Goal: Task Accomplishment & Management: Use online tool/utility

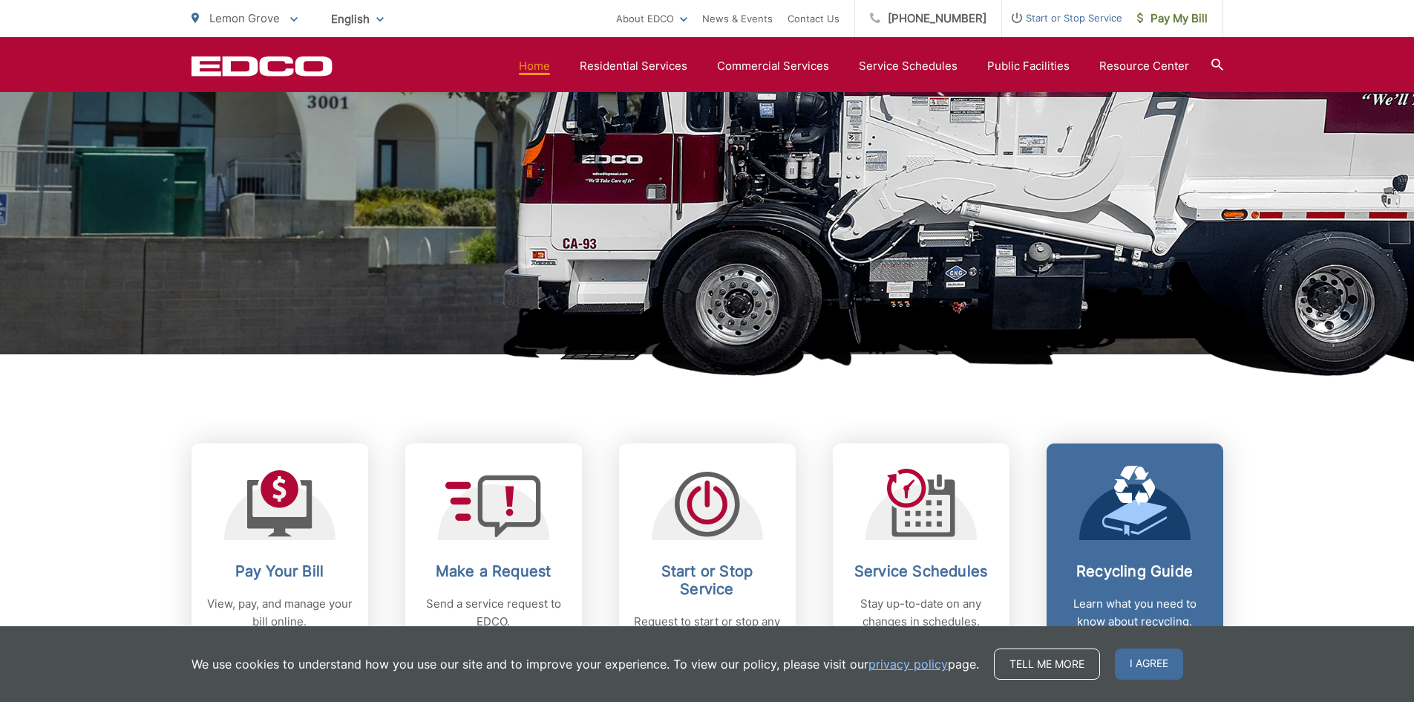
scroll to position [297, 0]
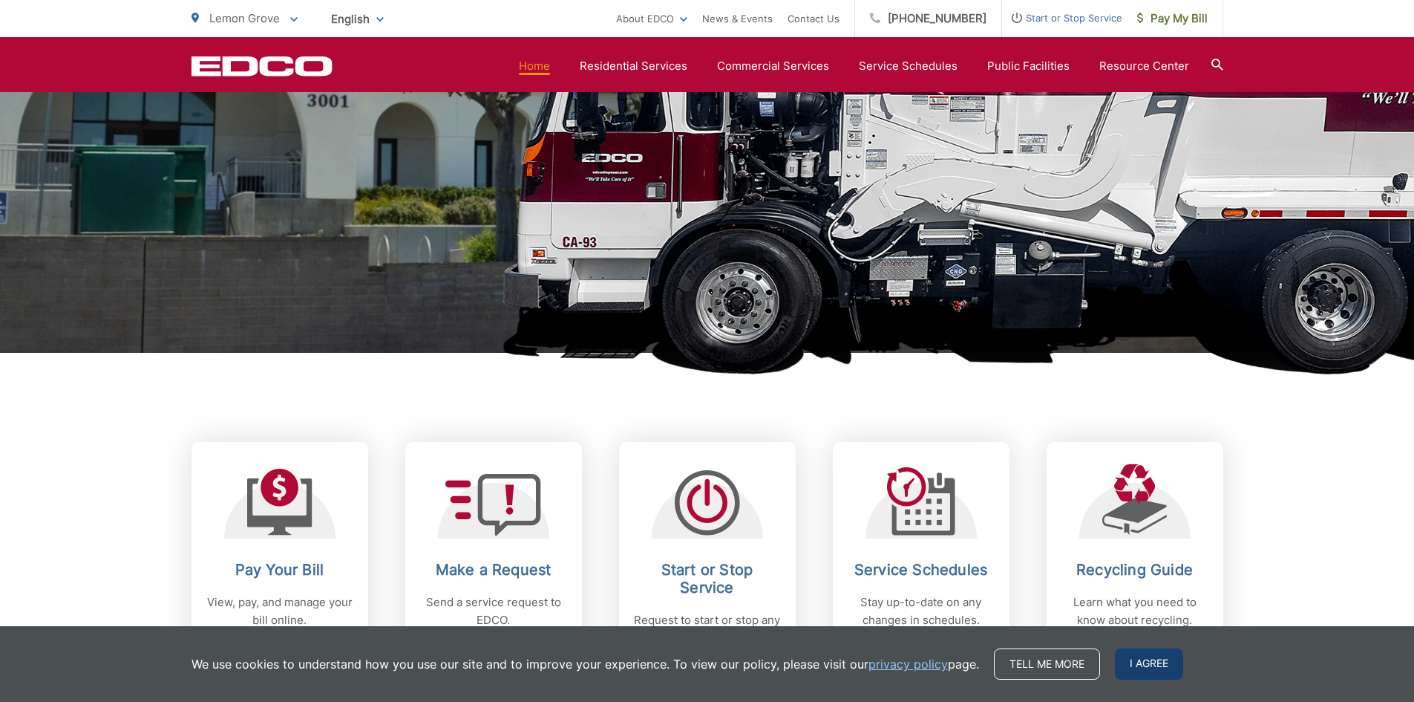
click at [1153, 655] on span "I agree" at bounding box center [1149, 663] width 68 height 31
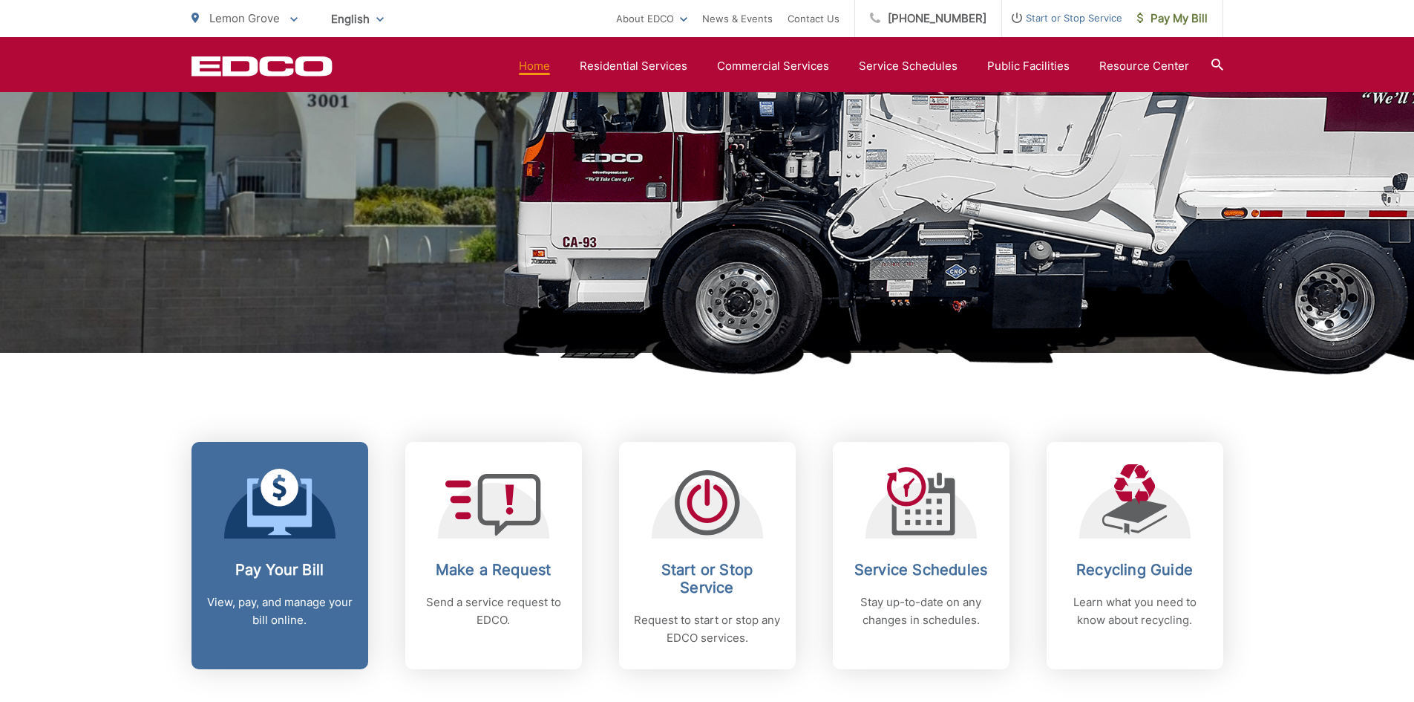
drag, startPoint x: 370, startPoint y: 624, endPoint x: 347, endPoint y: 620, distance: 23.3
click at [366, 623] on div "Pay Your Bill View, pay, and manage your bill online. Make a Request Send a ser…" at bounding box center [708, 555] width 1032 height 227
click at [337, 618] on p "View, pay, and manage your bill online." at bounding box center [279, 611] width 147 height 36
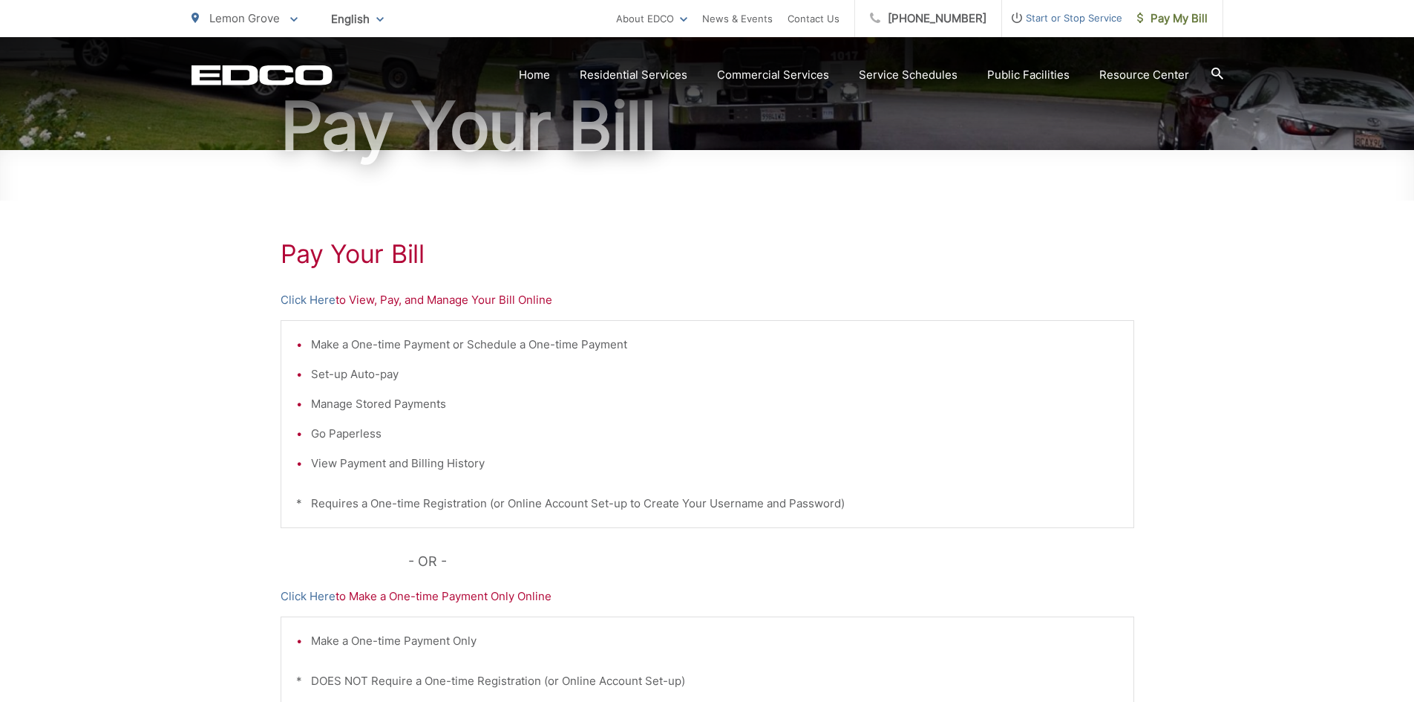
scroll to position [148, 0]
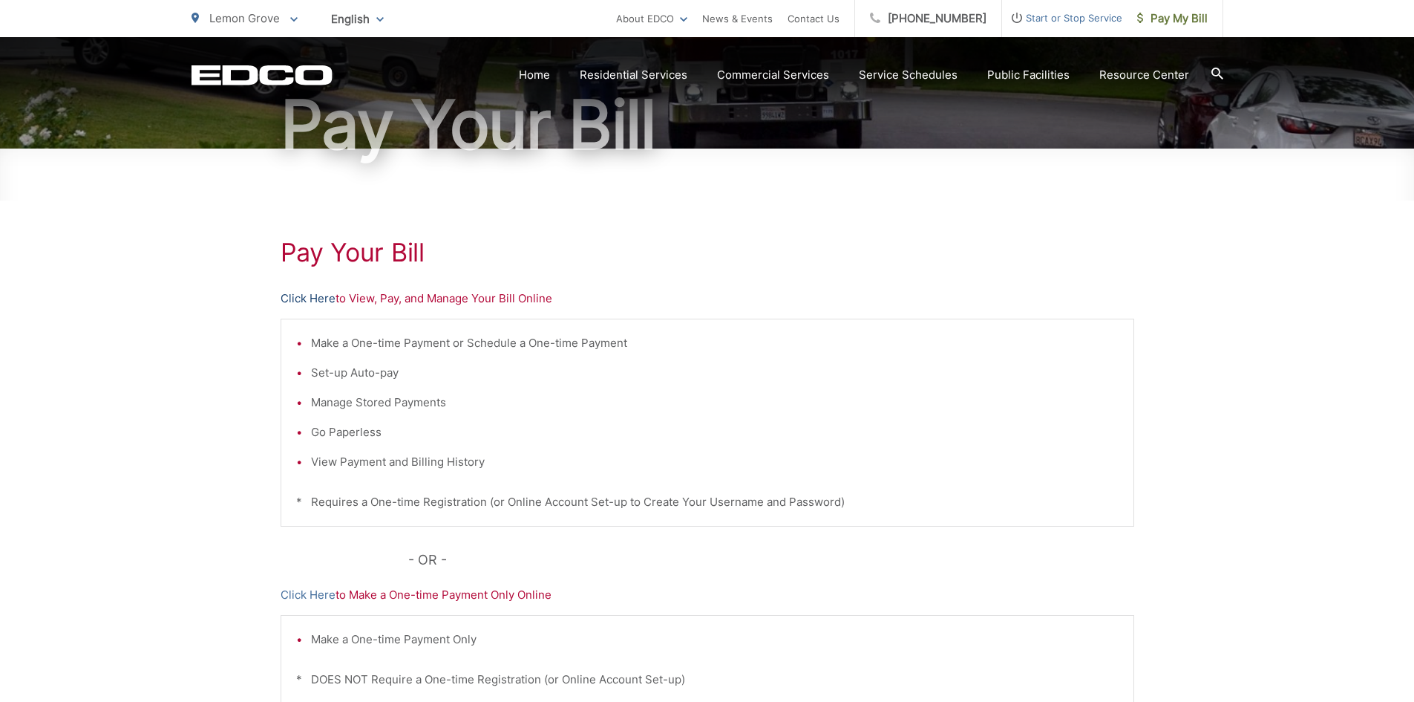
click at [311, 300] on link "Click Here" at bounding box center [308, 299] width 55 height 18
